Goal: Task Accomplishment & Management: Manage account settings

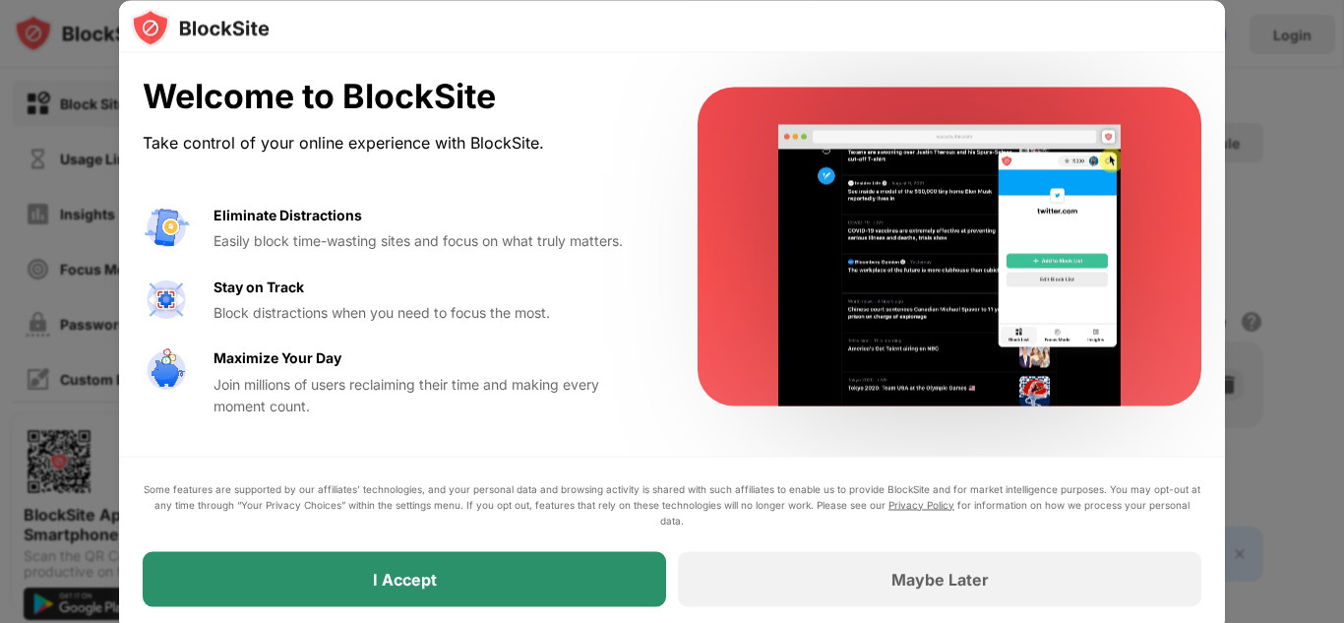
click at [469, 580] on div "I Accept" at bounding box center [405, 578] width 524 height 55
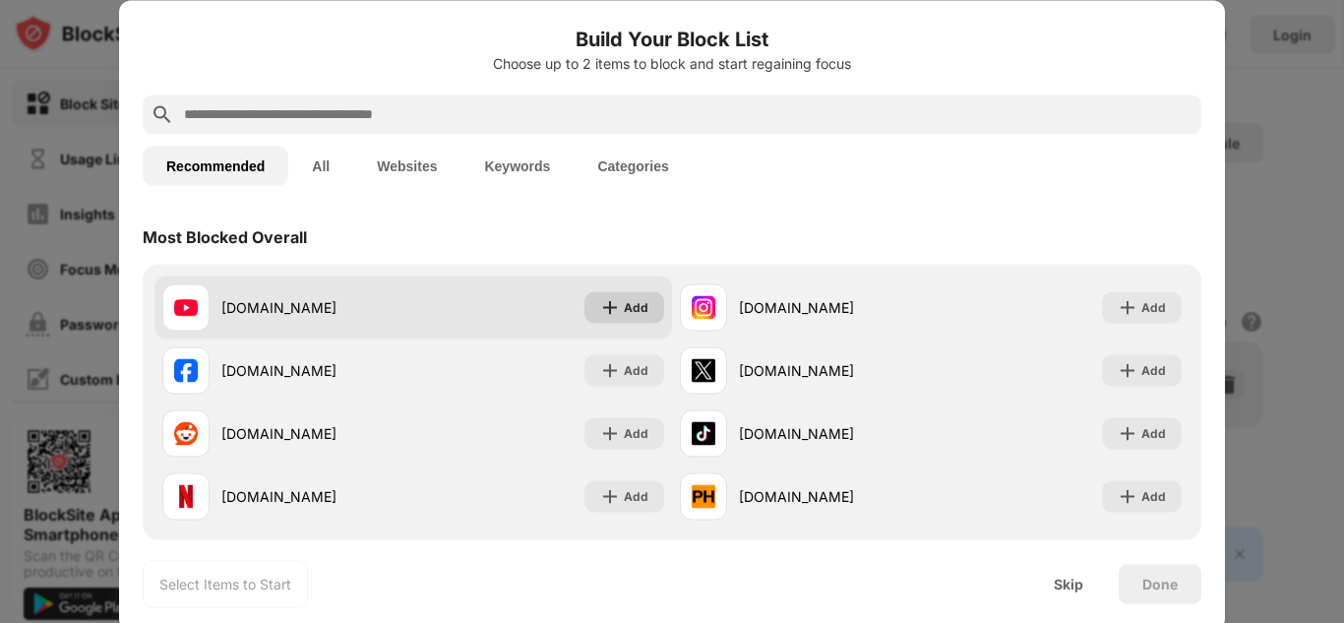
click at [624, 305] on div "Add" at bounding box center [636, 307] width 25 height 20
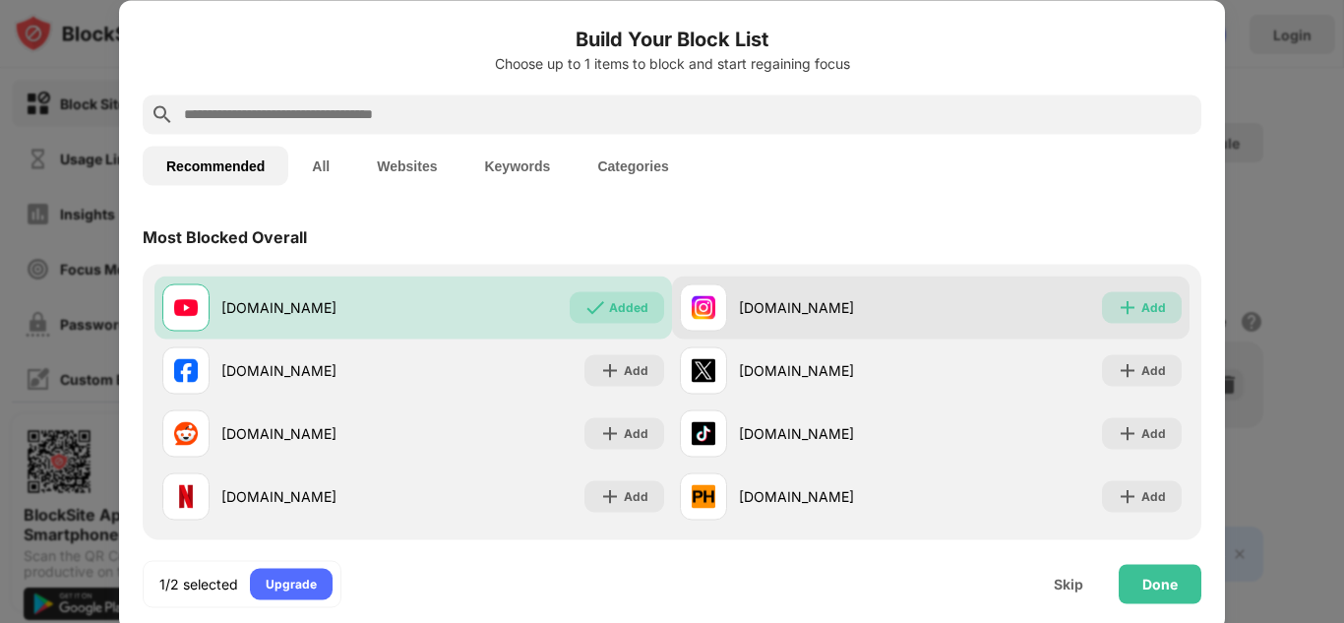
click at [1119, 308] on img at bounding box center [1128, 307] width 20 height 20
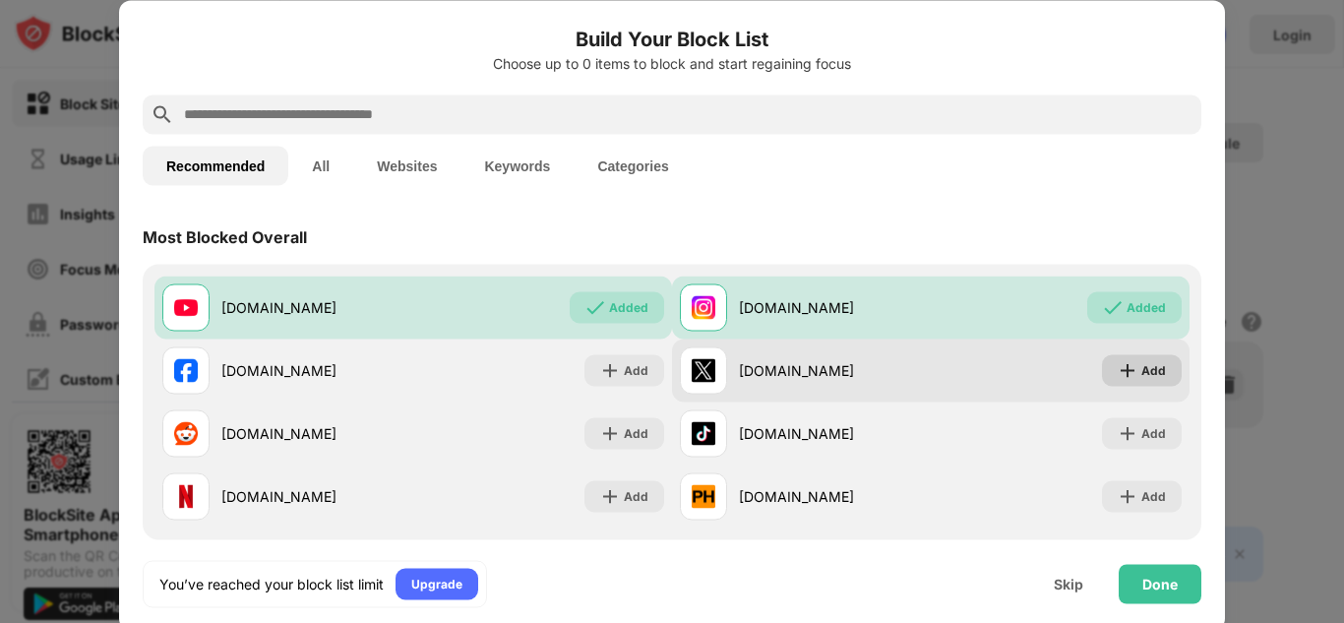
click at [1142, 376] on div "Add" at bounding box center [1154, 370] width 25 height 20
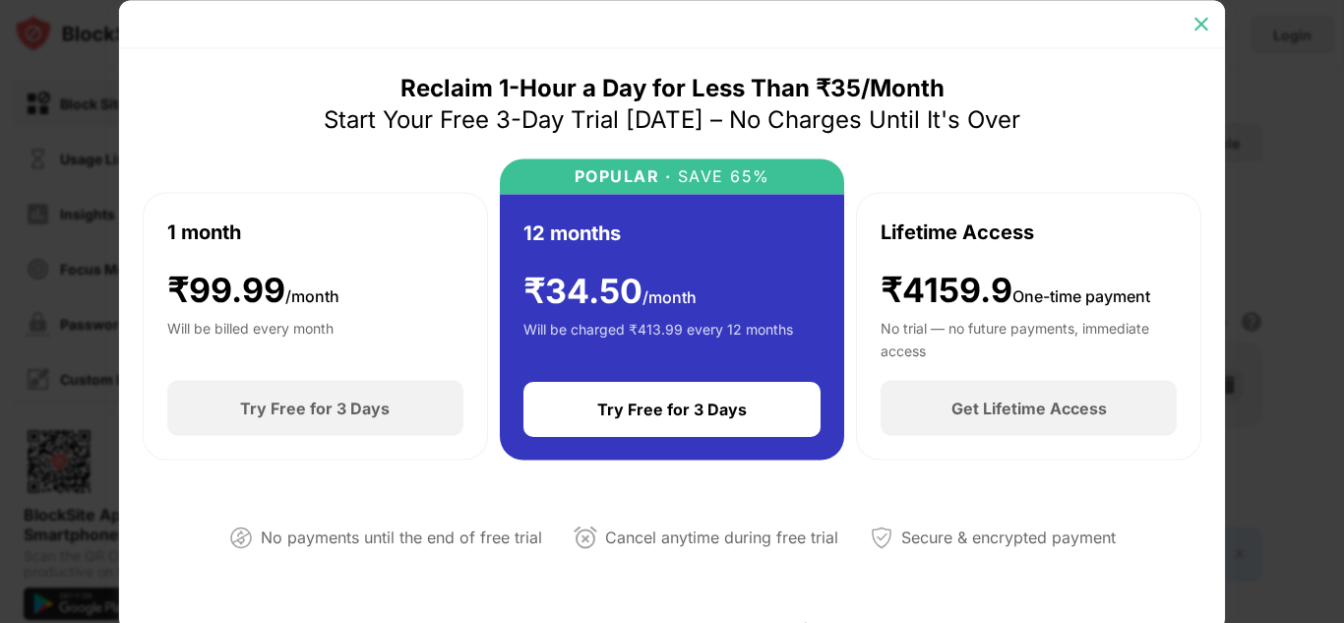
click at [1192, 28] on img at bounding box center [1202, 24] width 20 height 20
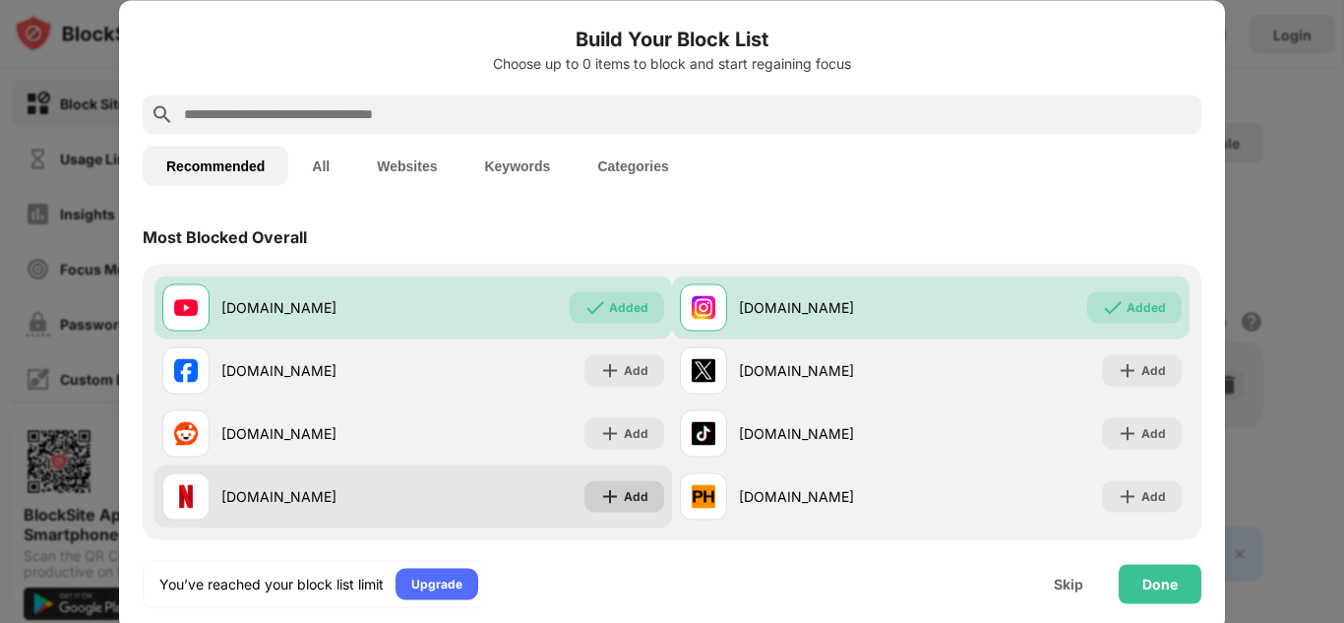
click at [624, 501] on div "Add" at bounding box center [636, 496] width 25 height 20
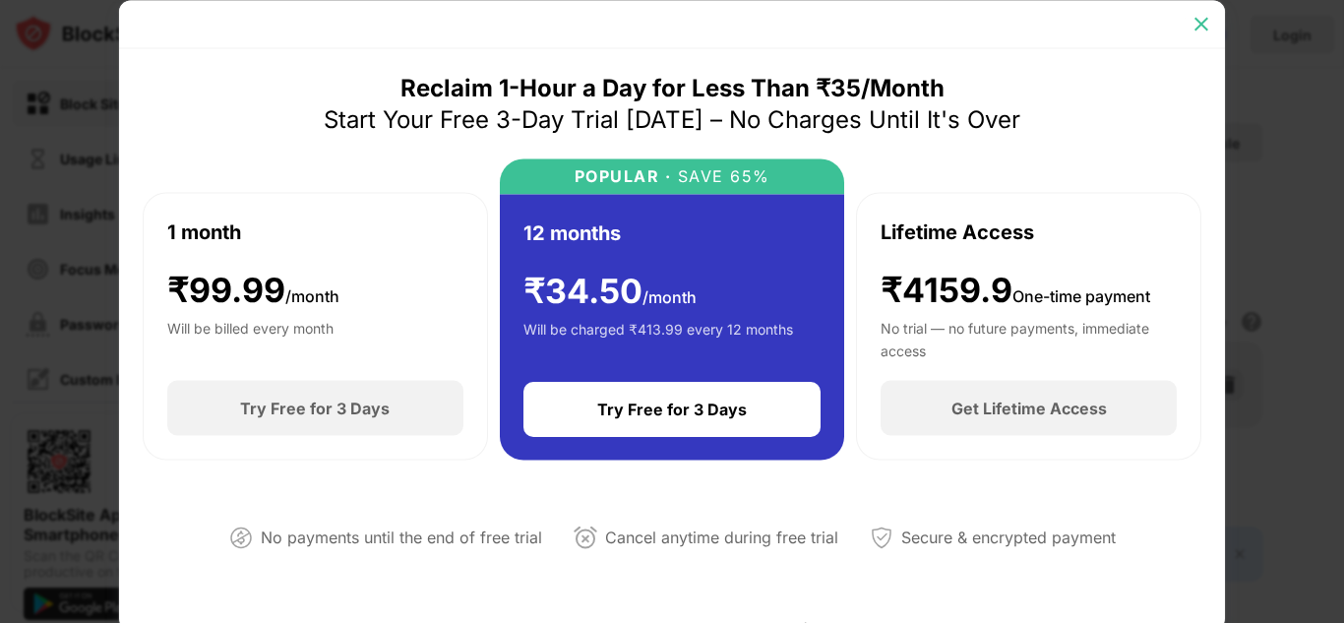
click at [1196, 18] on img at bounding box center [1202, 24] width 20 height 20
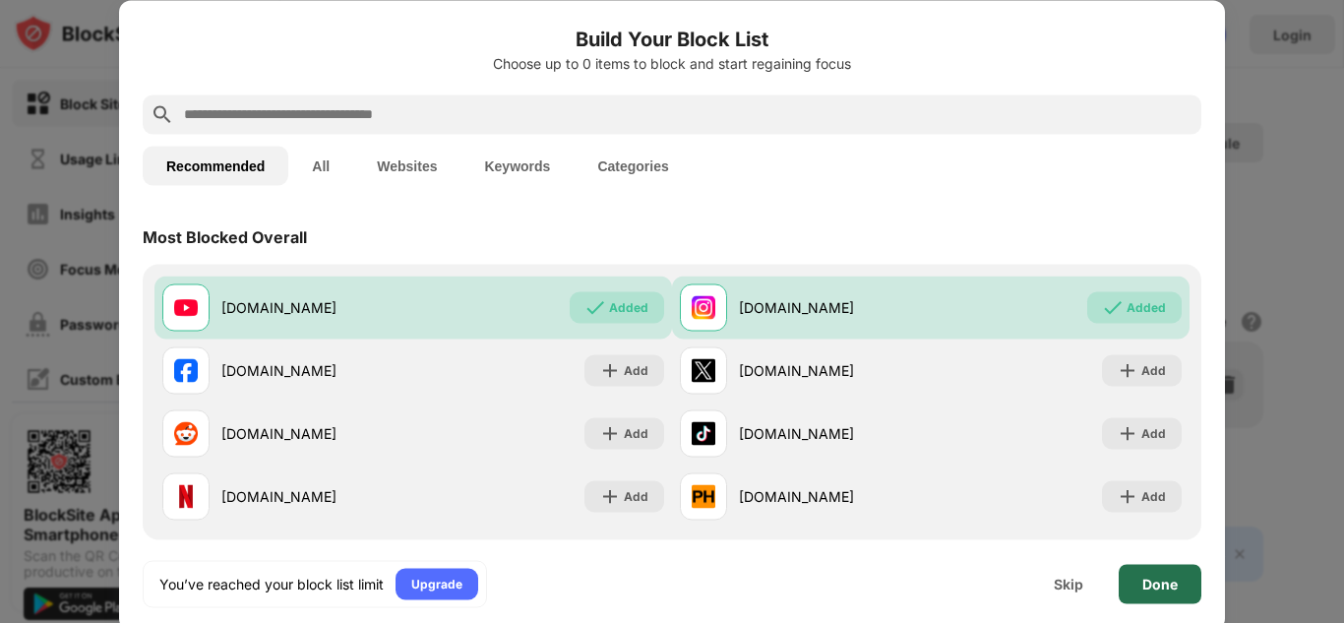
click at [1160, 587] on div "Done" at bounding box center [1160, 584] width 35 height 16
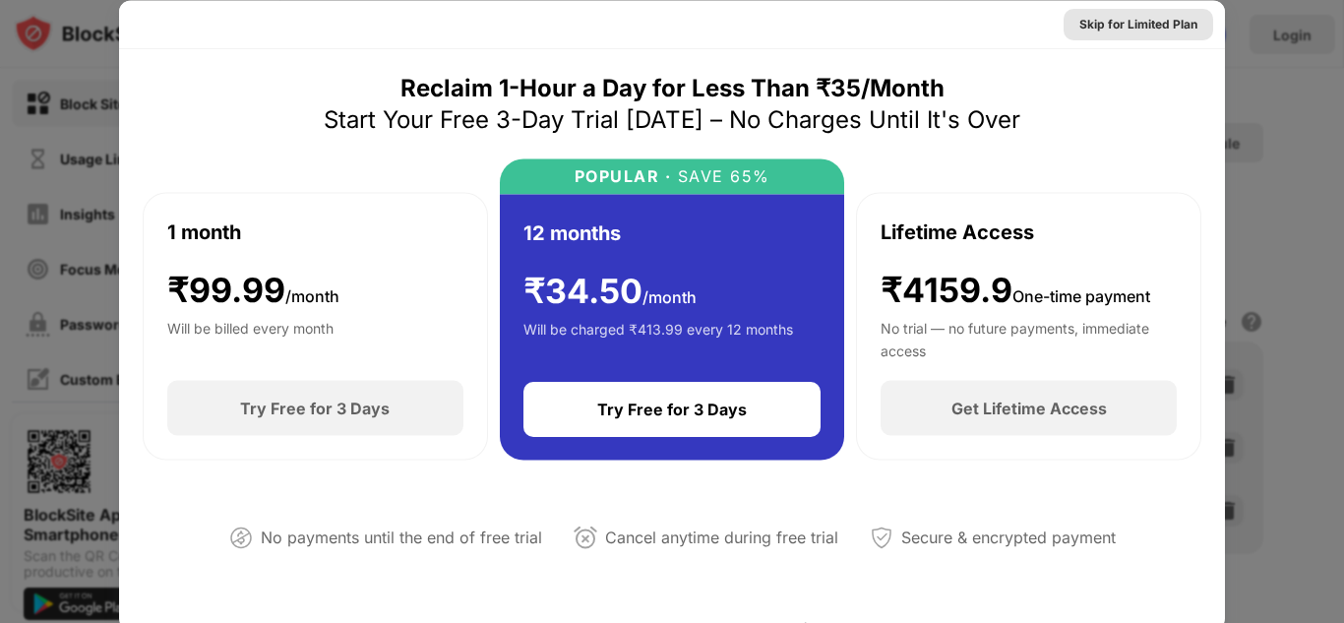
click at [1152, 15] on div "Skip for Limited Plan" at bounding box center [1139, 24] width 118 height 20
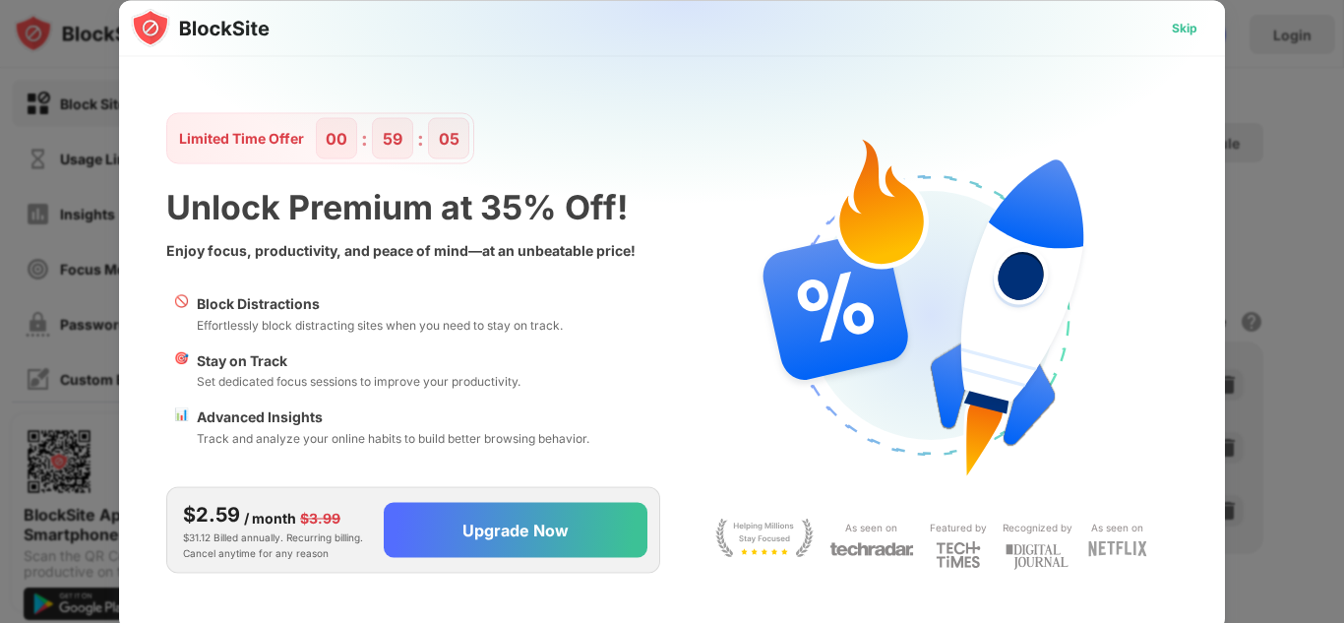
click at [1177, 24] on div "Skip" at bounding box center [1185, 28] width 26 height 20
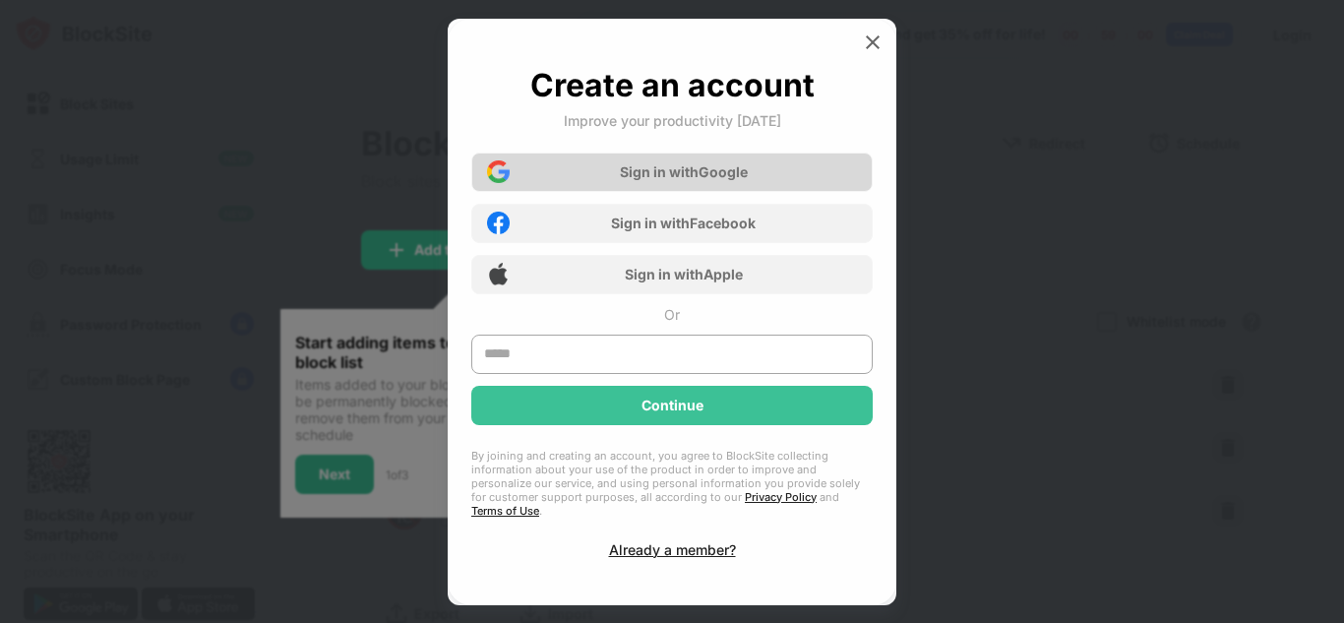
click at [719, 180] on div "Sign in with Google" at bounding box center [684, 171] width 128 height 17
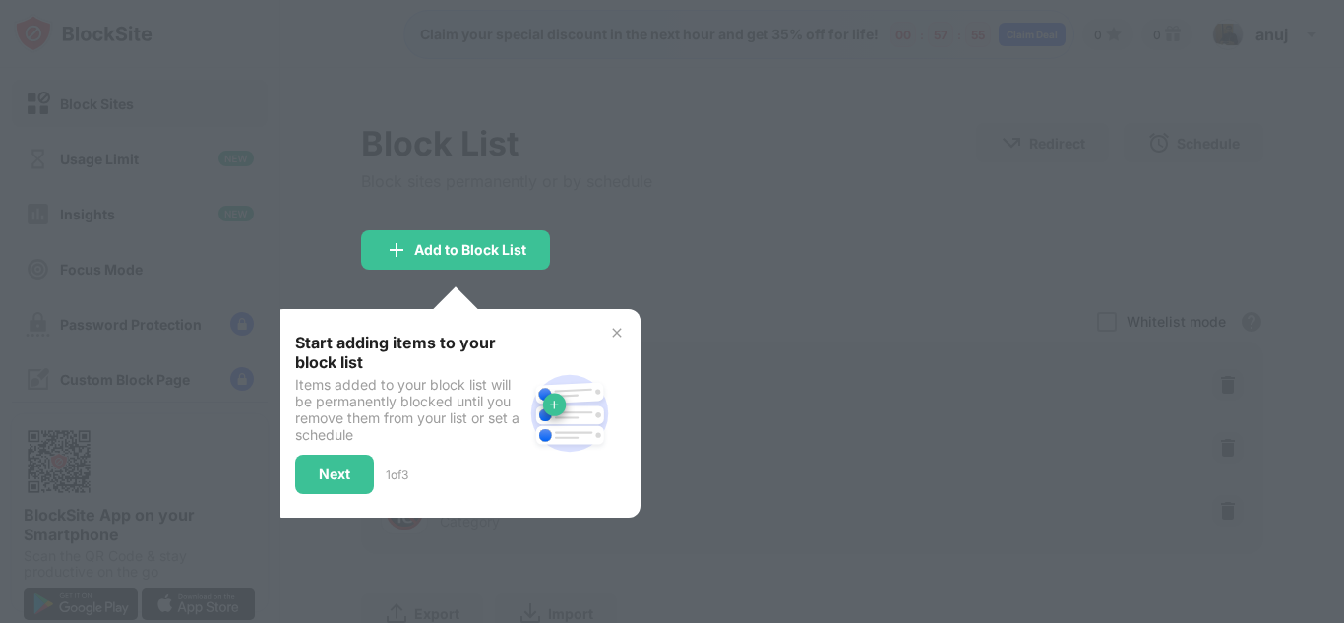
click at [866, 272] on div at bounding box center [672, 311] width 1344 height 623
click at [621, 255] on div at bounding box center [672, 311] width 1344 height 623
click at [506, 249] on div "Add to Block List" at bounding box center [470, 250] width 112 height 16
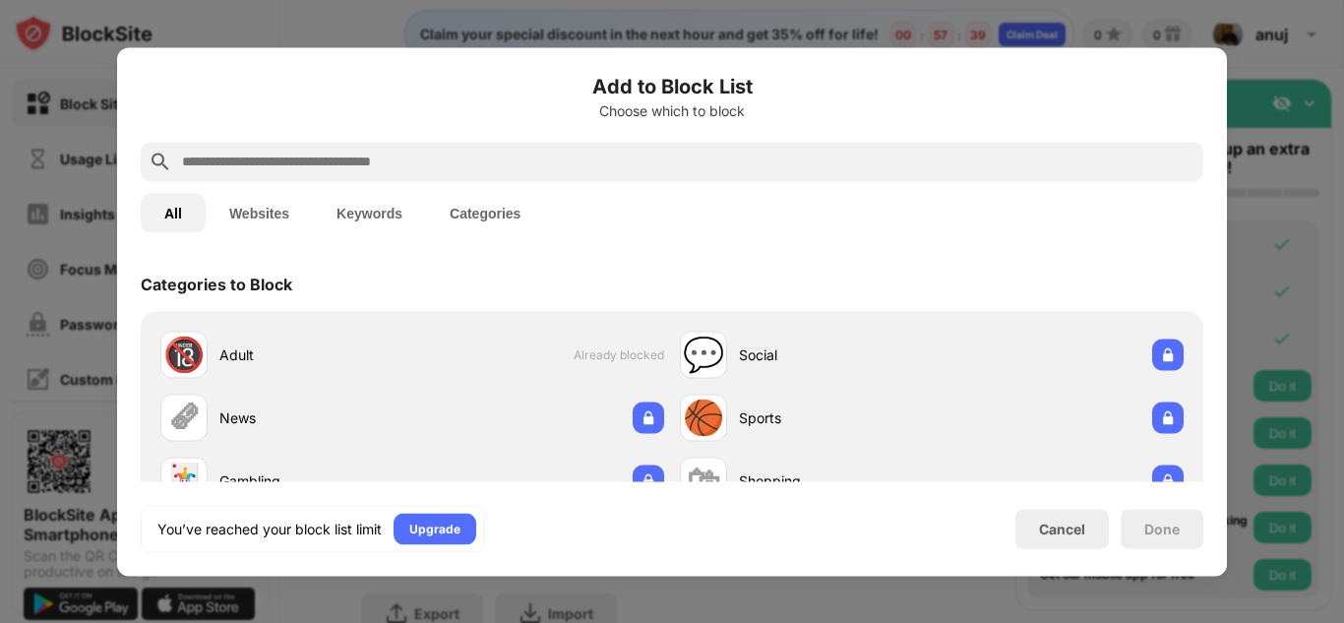
click at [340, 205] on button "Keywords" at bounding box center [369, 212] width 113 height 39
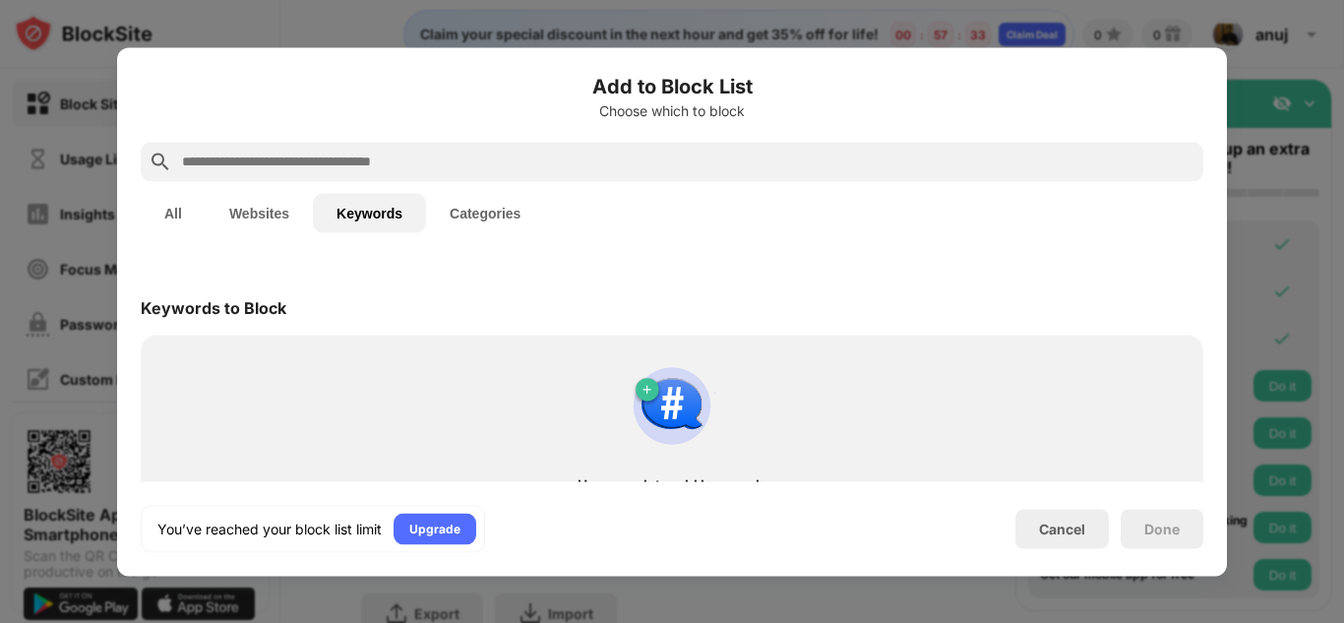
click at [302, 160] on input "text" at bounding box center [688, 162] width 1016 height 24
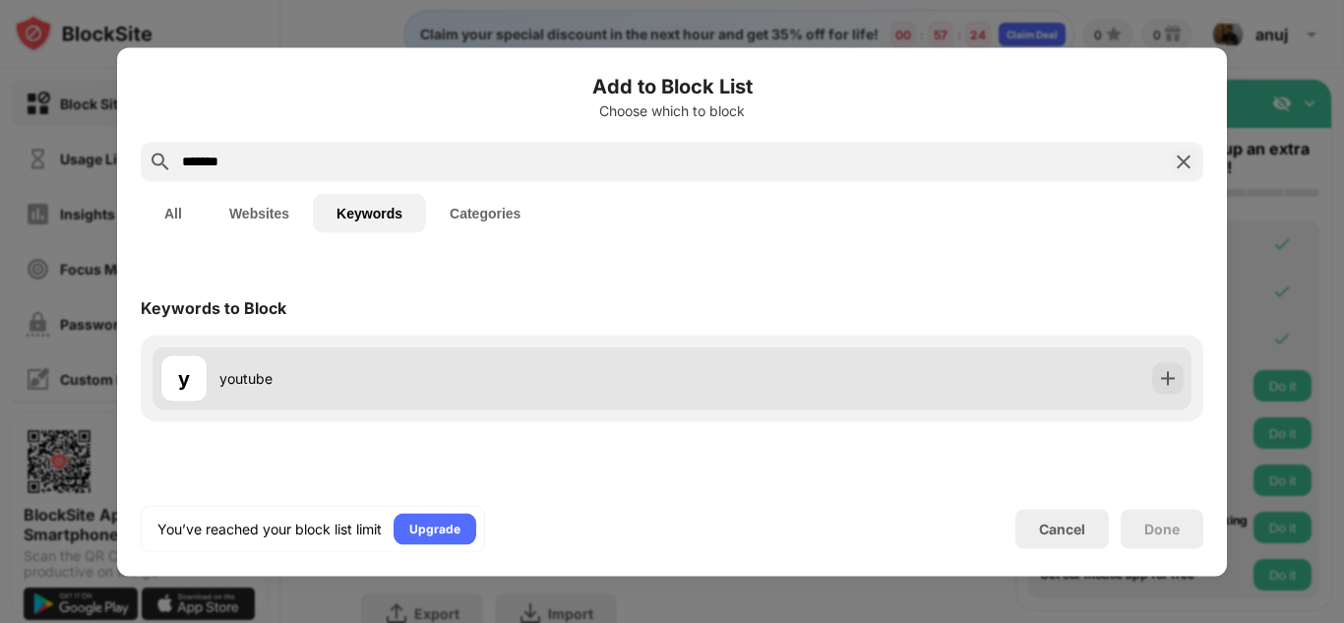
type input "*******"
click at [530, 352] on div "y youtube" at bounding box center [672, 377] width 1039 height 63
click at [332, 387] on div "youtube" at bounding box center [445, 378] width 453 height 21
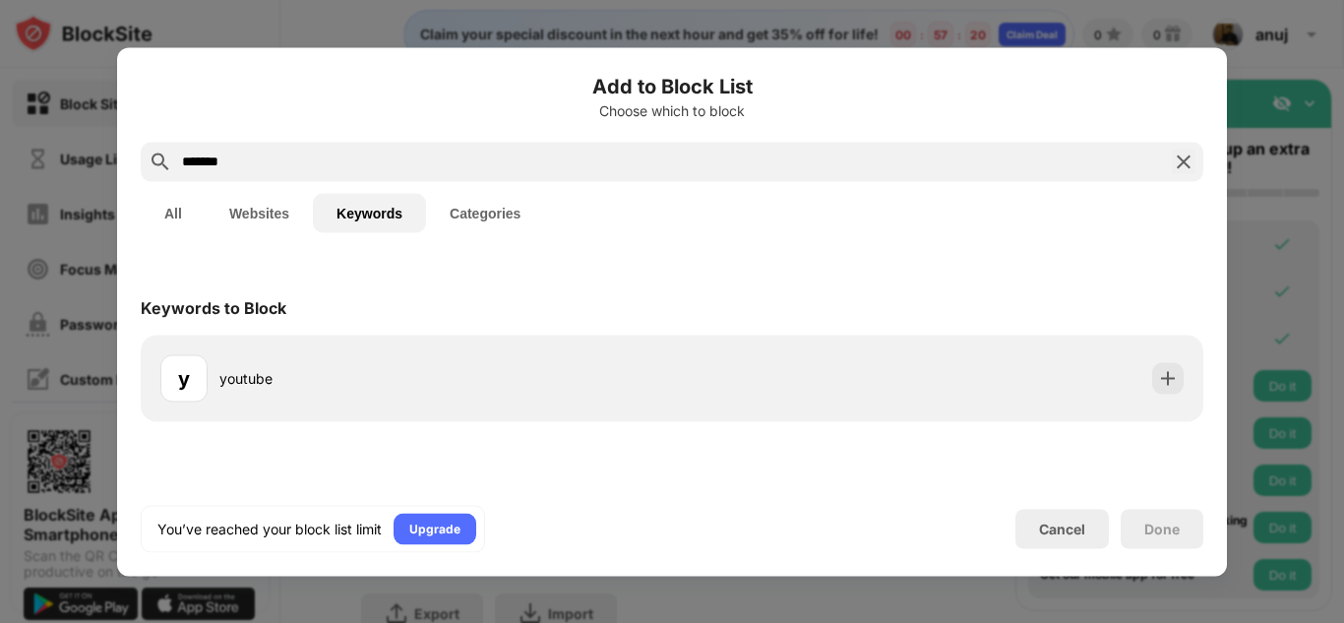
click at [1169, 523] on div "Done" at bounding box center [1162, 529] width 35 height 16
click at [1047, 516] on div "Cancel" at bounding box center [1063, 528] width 94 height 39
